Goal: Information Seeking & Learning: Learn about a topic

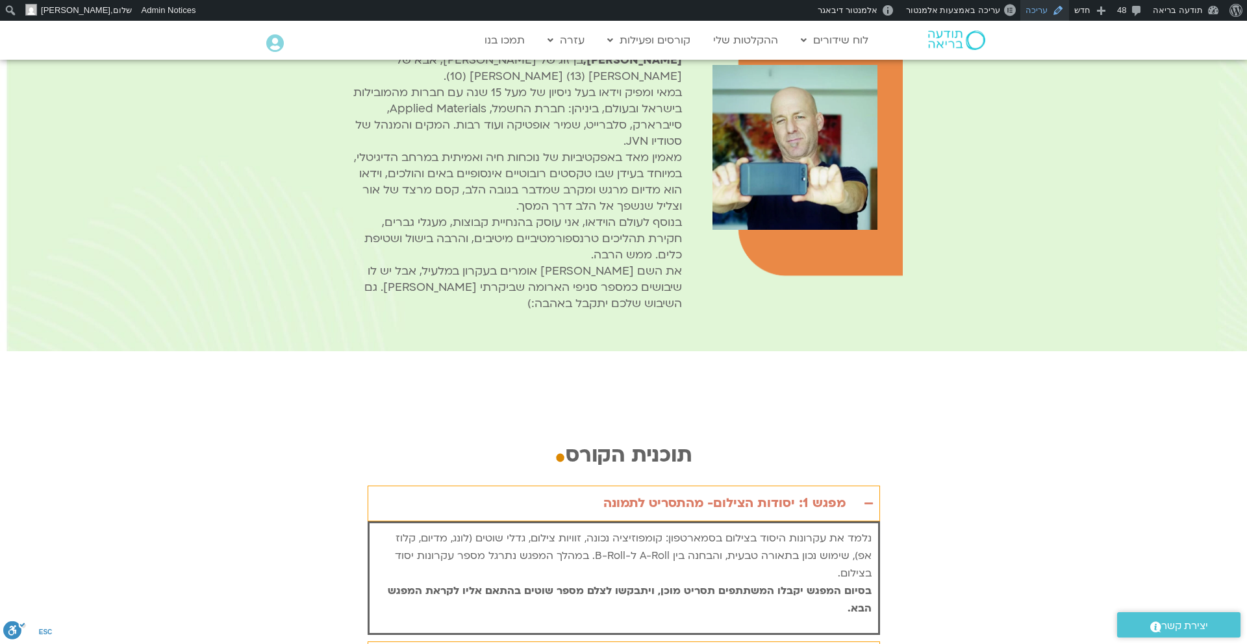
scroll to position [2213, 0]
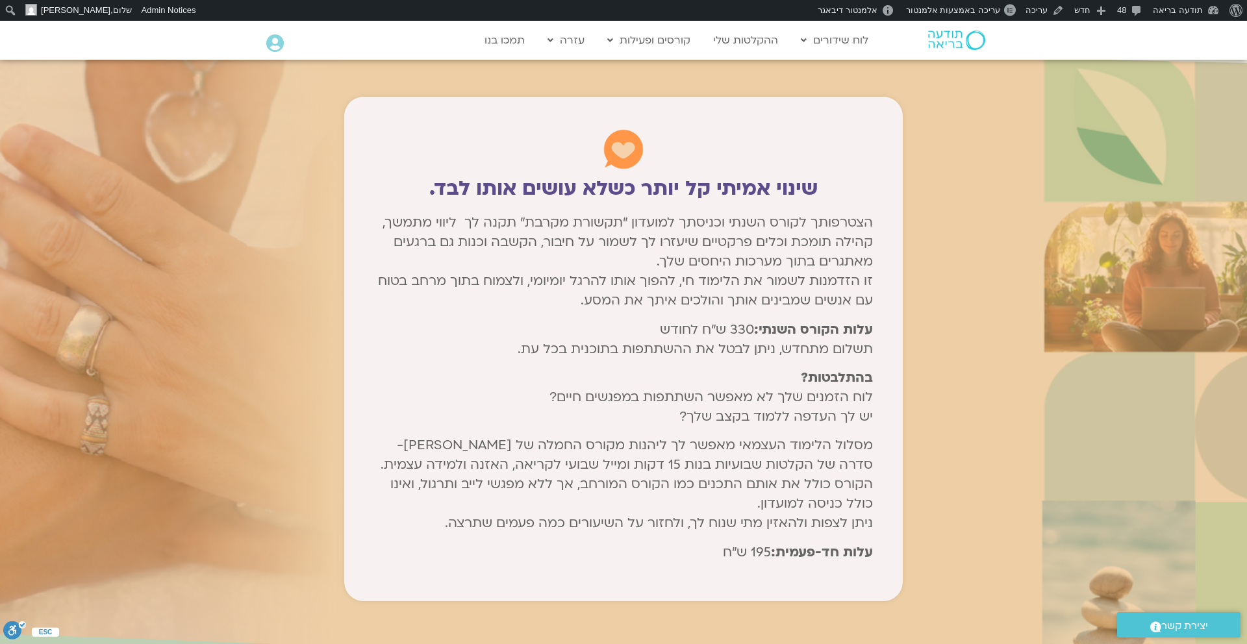
scroll to position [6726, 0]
